Goal: Information Seeking & Learning: Find specific fact

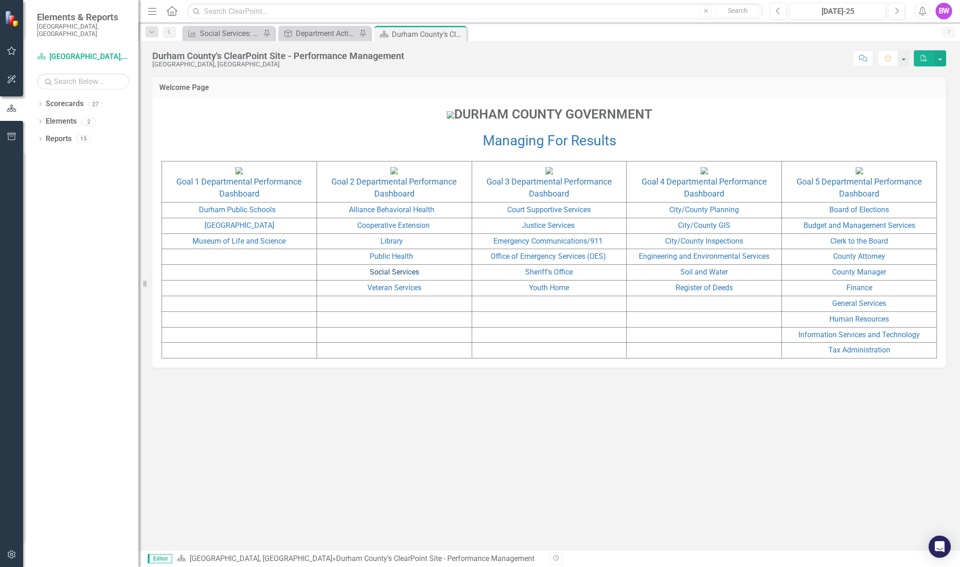
click at [399, 276] on link "Social Services" at bounding box center [394, 272] width 49 height 9
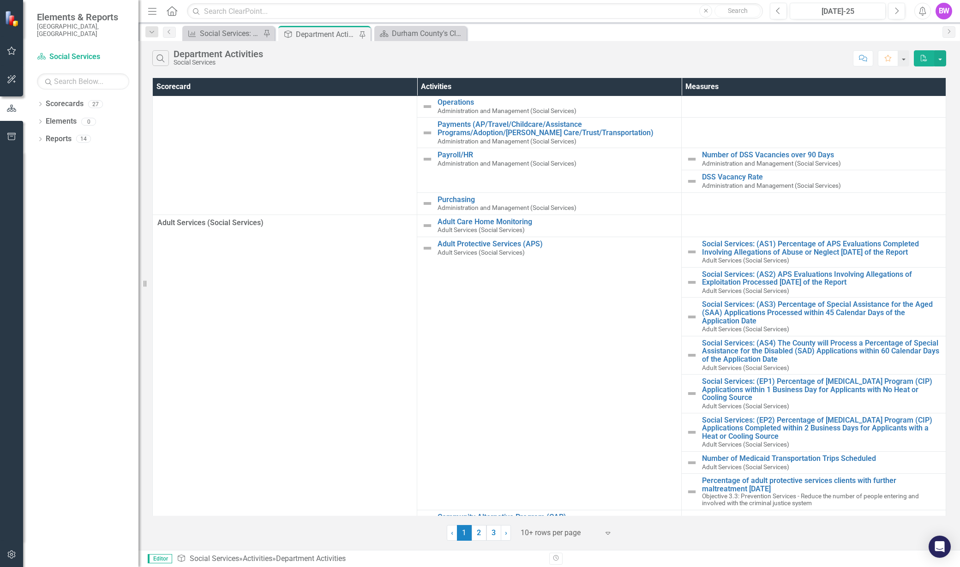
scroll to position [102, 0]
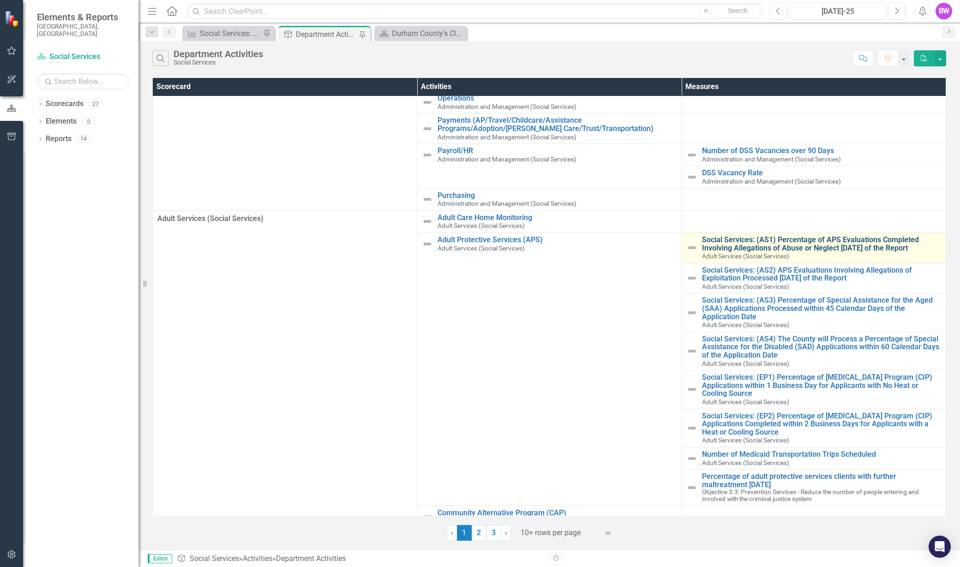
drag, startPoint x: 936, startPoint y: 246, endPoint x: 699, endPoint y: 246, distance: 236.3
click at [699, 246] on td "Social Services: (AS1) Percentage of APS Evaluations Completed Involving Allega…" at bounding box center [814, 248] width 264 height 30
click at [695, 236] on div "Social Services: (AS1) Percentage of APS Evaluations Completed Involving Allega…" at bounding box center [813, 248] width 255 height 24
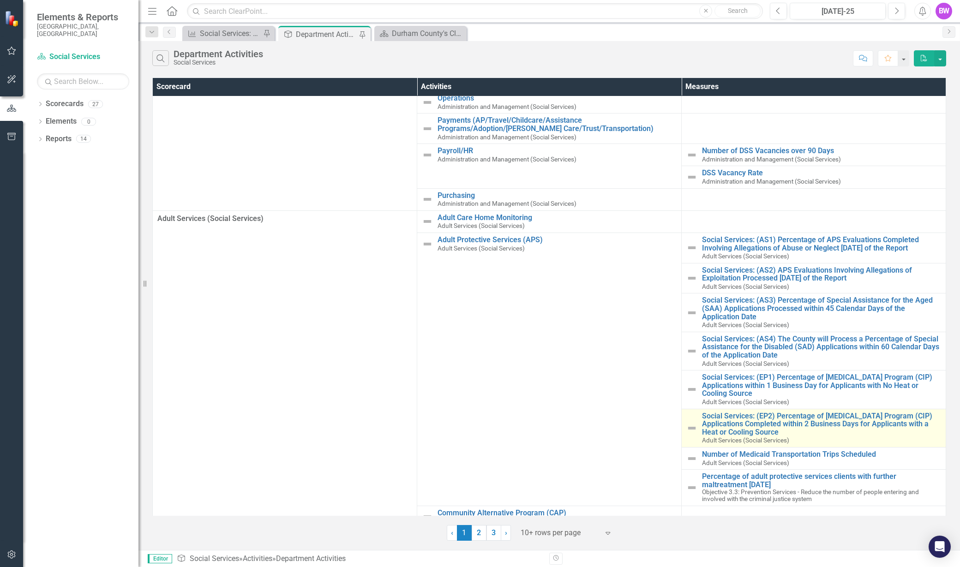
drag, startPoint x: 695, startPoint y: 235, endPoint x: 854, endPoint y: 434, distance: 254.8
click at [854, 434] on tbody "Administration and Management (Social Services) Accounting (Bank Reconc/AR/Depo…" at bounding box center [549, 380] width 793 height 773
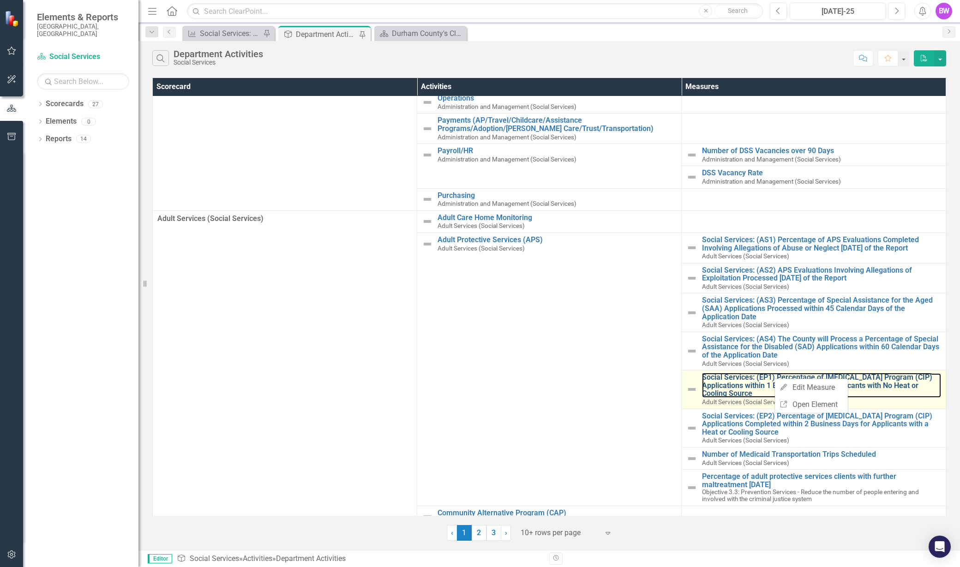
copy tbody "Social Services: (AS1) Percentage of APS Evaluations Completed Involving Allega…"
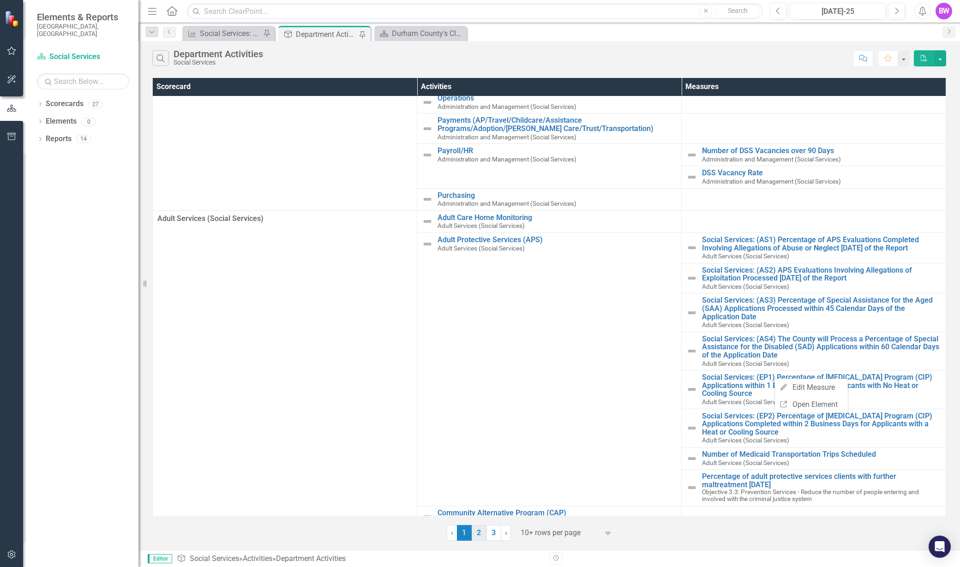
click at [482, 529] on link "2" at bounding box center [479, 533] width 15 height 16
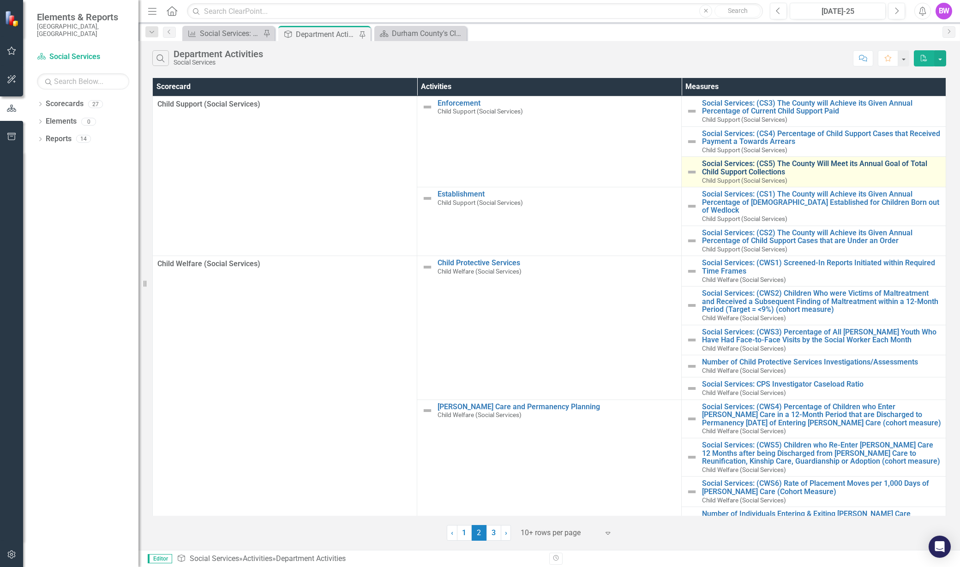
click at [850, 166] on link "Social Services: (CS5) The County Will Meet its Annual Goal of Total Child Supp…" at bounding box center [821, 168] width 239 height 16
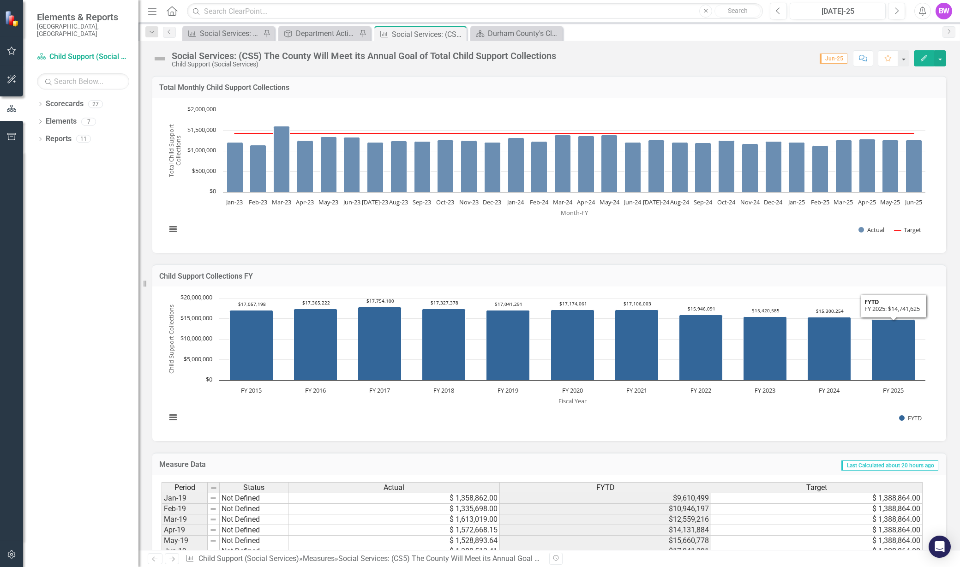
scroll to position [415, 0]
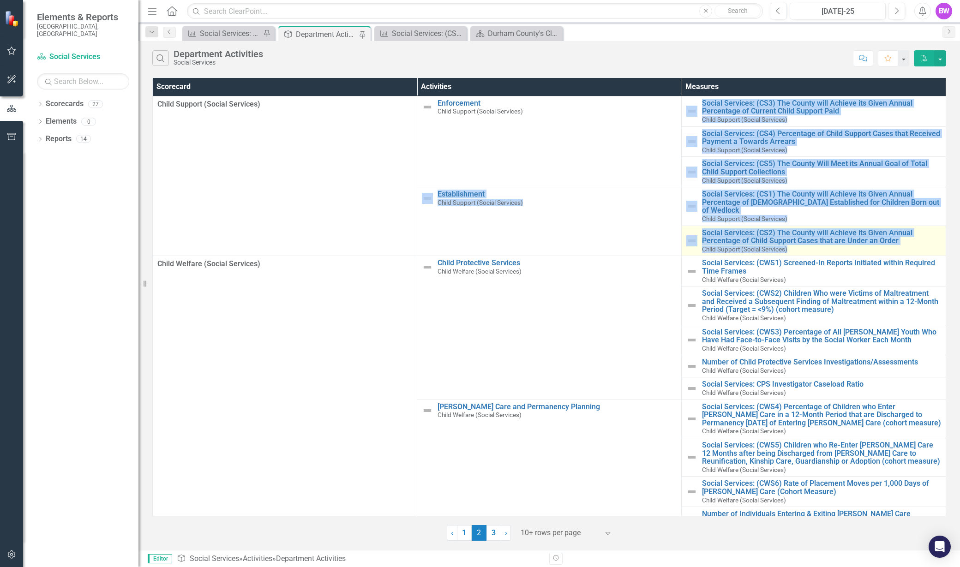
drag, startPoint x: 693, startPoint y: 99, endPoint x: 827, endPoint y: 239, distance: 193.6
click at [827, 239] on tbody "Child Support (Social Services) Enforcement Child Support (Social Services) Edi…" at bounding box center [549, 368] width 793 height 544
copy tbody "Social Services: (CS3) The County will Achieve its Given Annual Percentage of C…"
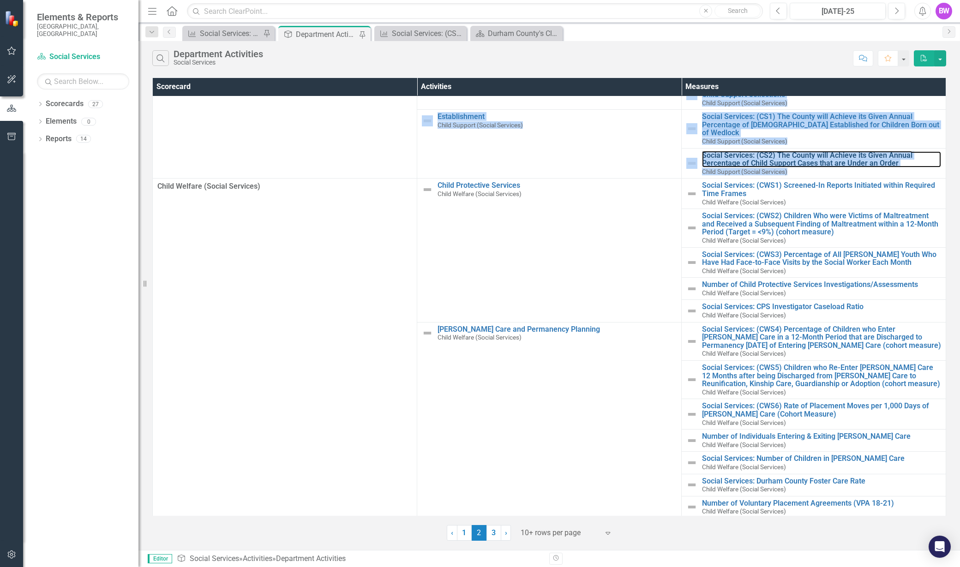
scroll to position [121, 0]
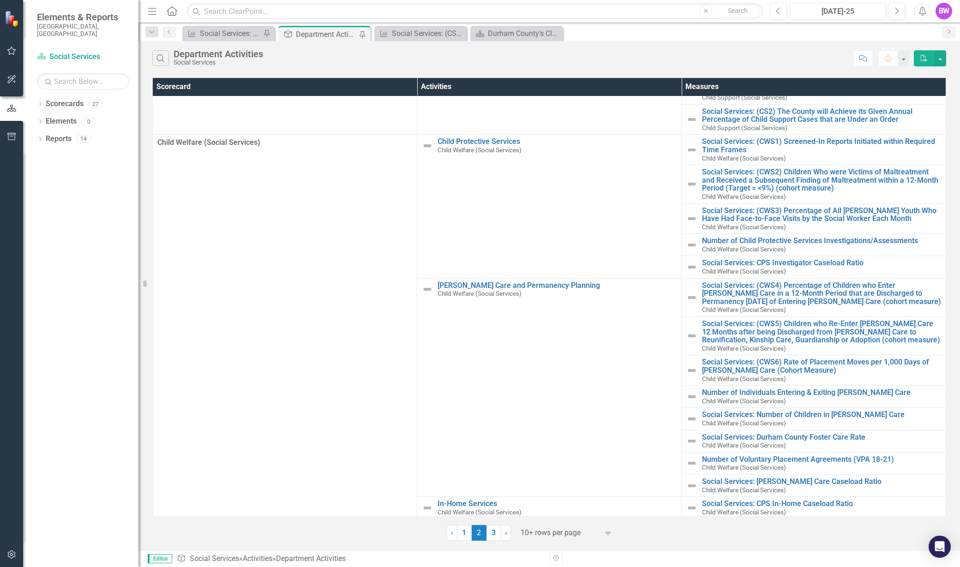
click at [341, 288] on td "Child Welfare (Social Services)" at bounding box center [285, 327] width 264 height 384
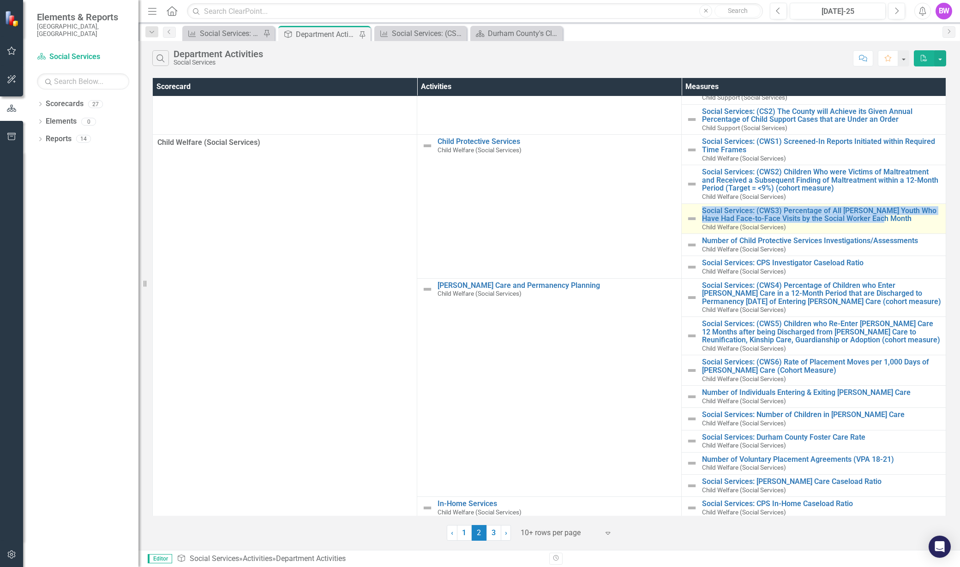
drag, startPoint x: 701, startPoint y: 199, endPoint x: 910, endPoint y: 213, distance: 209.1
click at [910, 213] on div "Social Services: (CWS3) Percentage of All [PERSON_NAME] Youth Who Have Had Face…" at bounding box center [813, 219] width 255 height 24
copy link "Social Services: (CWS3) Percentage of All [PERSON_NAME] Youth Who Have Had Face…"
click at [487, 535] on link "3" at bounding box center [493, 533] width 15 height 16
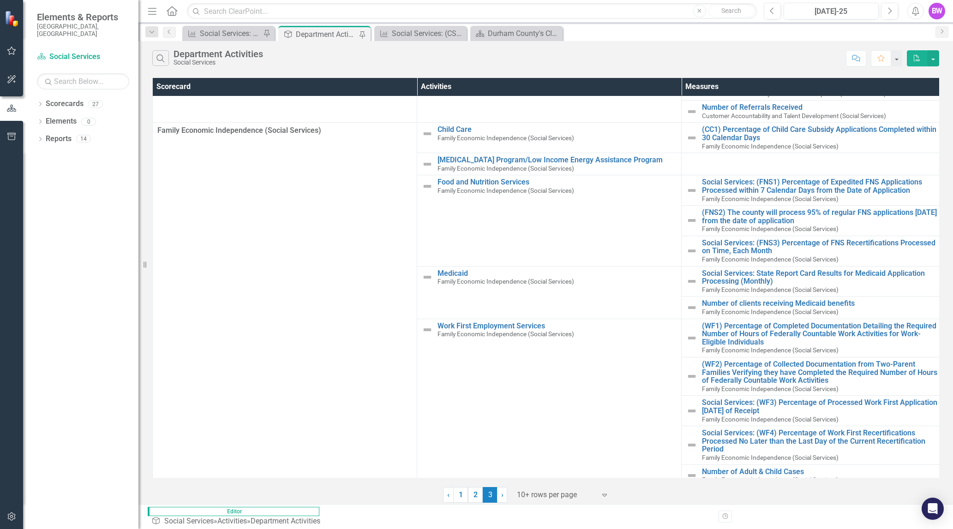
scroll to position [159, 0]
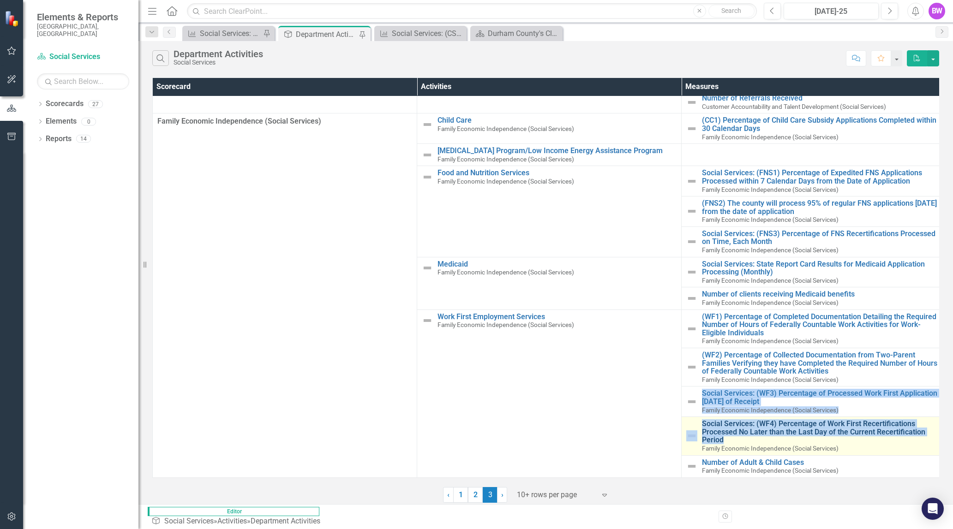
drag, startPoint x: 701, startPoint y: 385, endPoint x: 768, endPoint y: 436, distance: 83.4
click at [768, 436] on tbody "Customer Accountability and Talent Development (Social Services) Customer Infor…" at bounding box center [549, 209] width 793 height 536
copy tbody "Social Services: (WF3) Percentage of Processed Work First Application [DATE] of…"
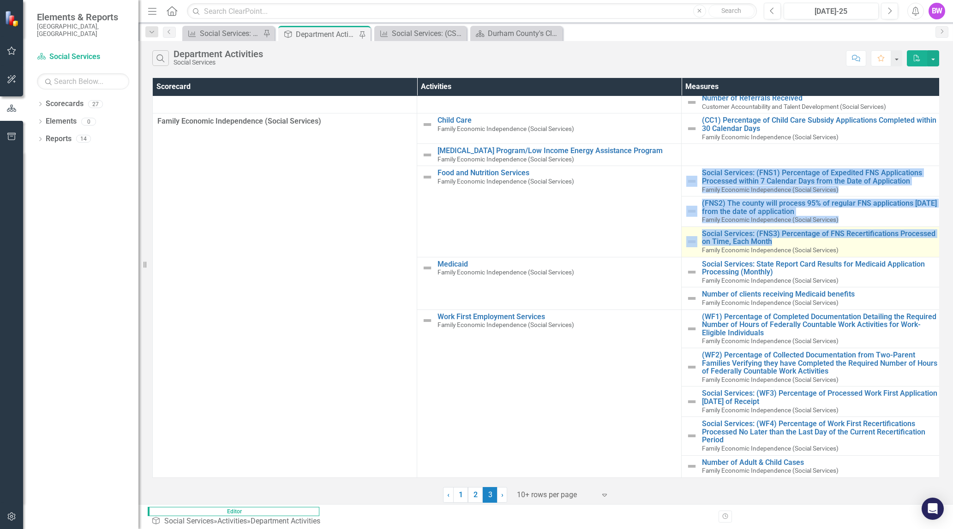
drag, startPoint x: 690, startPoint y: 165, endPoint x: 795, endPoint y: 240, distance: 129.3
click at [795, 240] on tbody "Customer Accountability and Talent Development (Social Services) Customer Infor…" at bounding box center [549, 209] width 793 height 536
copy tbody "Social Services: (FNS1) Percentage of Expedited FNS Applications Processed with…"
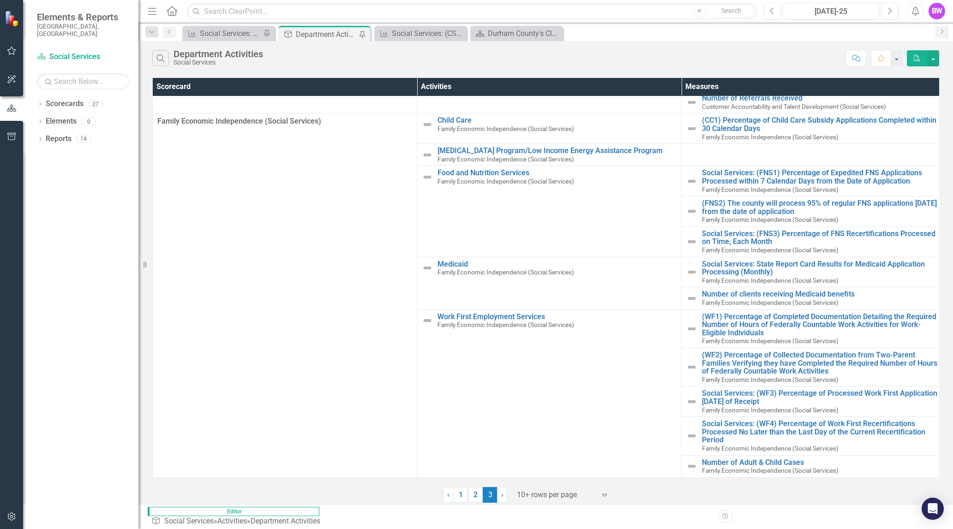
click at [315, 317] on td "Family Economic Independence (Social Services)" at bounding box center [285, 296] width 264 height 364
